Goal: Information Seeking & Learning: Learn about a topic

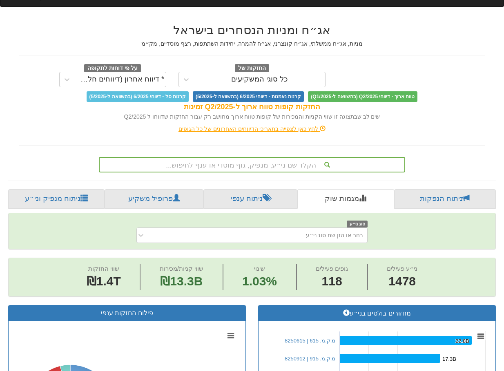
scroll to position [82, 0]
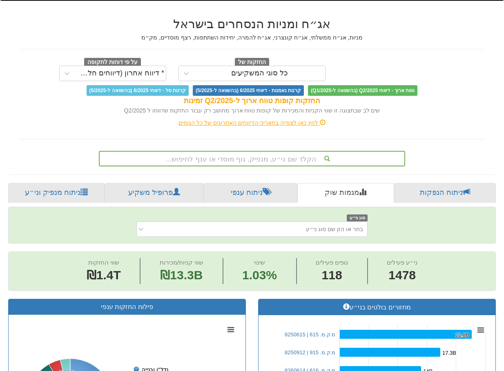
click at [228, 163] on div "הקלד שם ני״ע, מנפיק, גוף מוסדי או ענף לחיפוש..." at bounding box center [252, 159] width 304 height 14
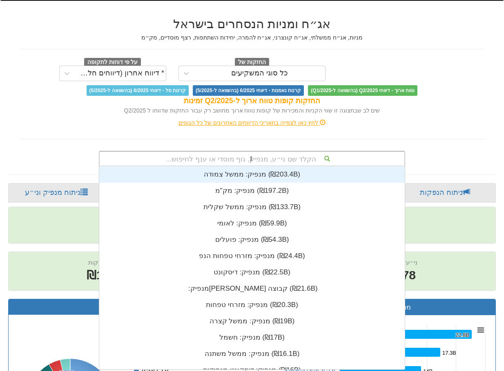
scroll to position [16, 0]
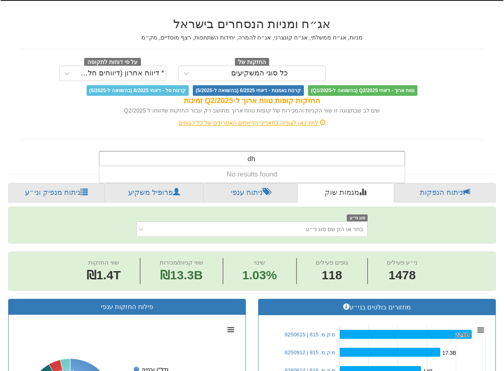
type input "d"
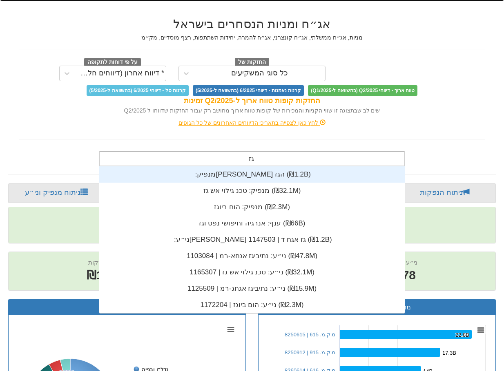
scroll to position [147, 0]
type input "ג"
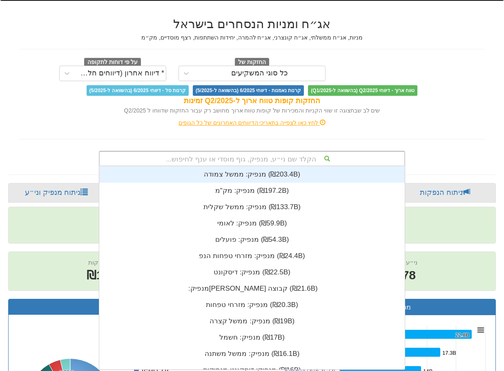
type input "ג"
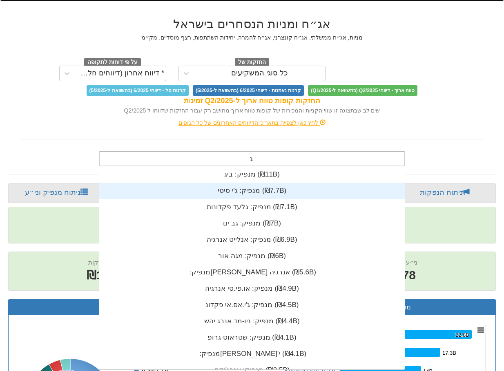
click at [237, 191] on div "מנפיק: ‏ג'י סיטי ‎(₪7.7B)‎" at bounding box center [251, 191] width 305 height 16
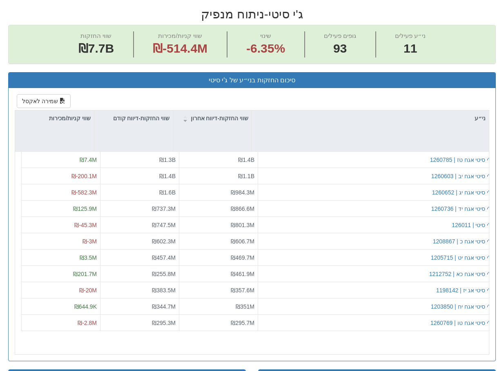
scroll to position [367, 0]
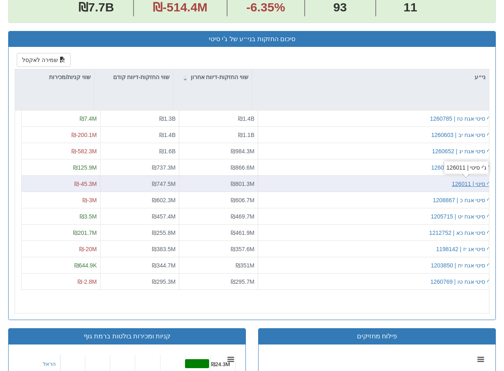
click at [475, 181] on div "ג'י סיטי | 126011" at bounding box center [471, 184] width 40 height 8
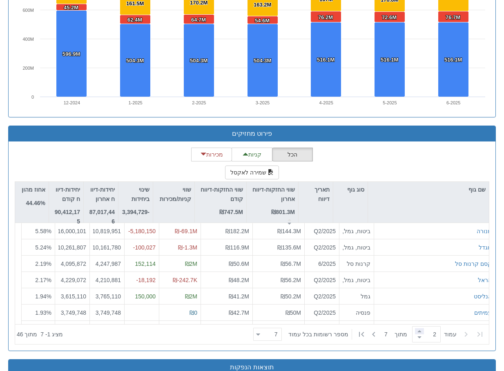
click at [415, 334] on span at bounding box center [419, 331] width 9 height 6
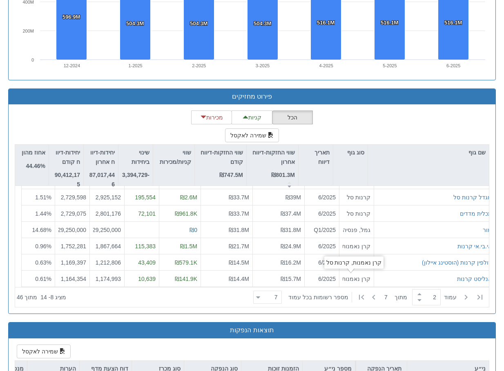
scroll to position [775, 0]
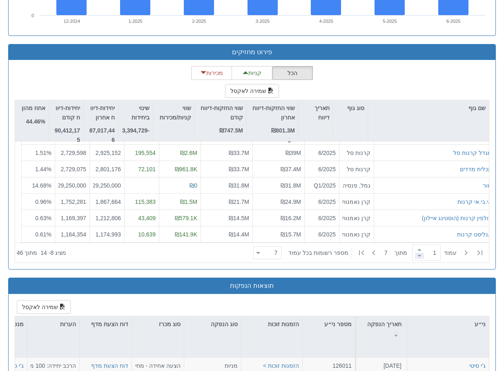
click at [419, 257] on span at bounding box center [419, 256] width 9 height 6
type input "1"
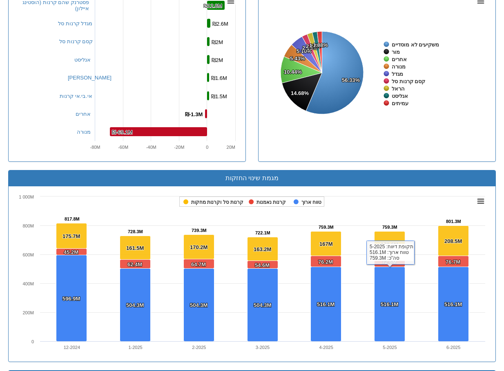
scroll to position [204, 0]
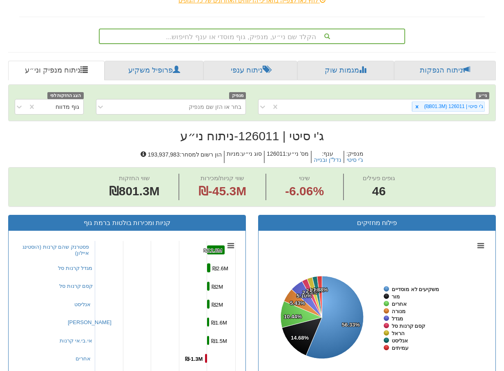
click at [262, 38] on div "הקלד שם ני״ע, מנפיק, גוף מוסדי או ענף לחיפוש..." at bounding box center [252, 36] width 304 height 14
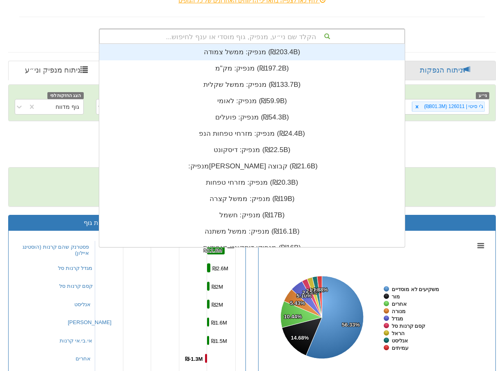
scroll to position [203, 0]
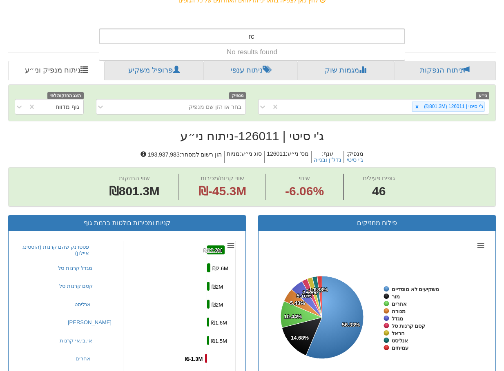
type input "r"
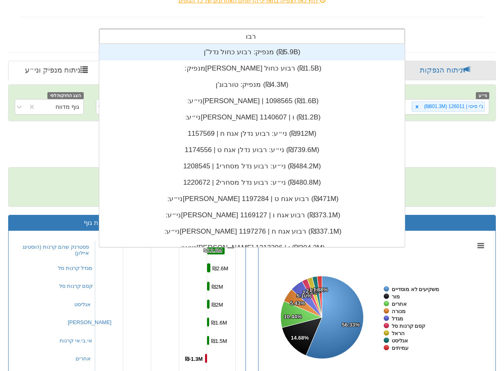
type input "רבוע"
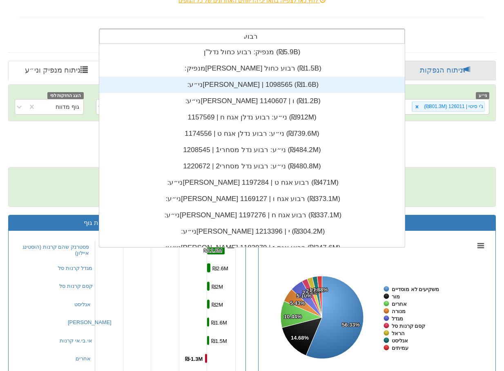
click at [267, 82] on div "ני״ע: ‏[PERSON_NAME] | 1098565 ‎(₪1.6B)‎" at bounding box center [251, 85] width 305 height 16
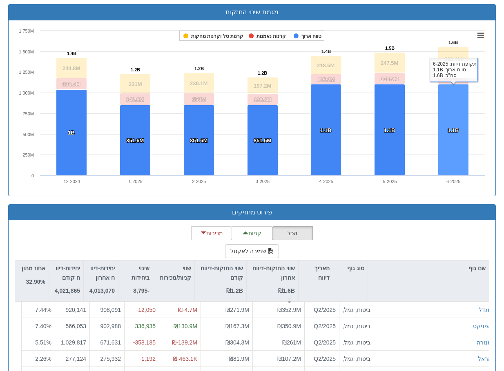
scroll to position [684, 0]
